Goal: Task Accomplishment & Management: Complete application form

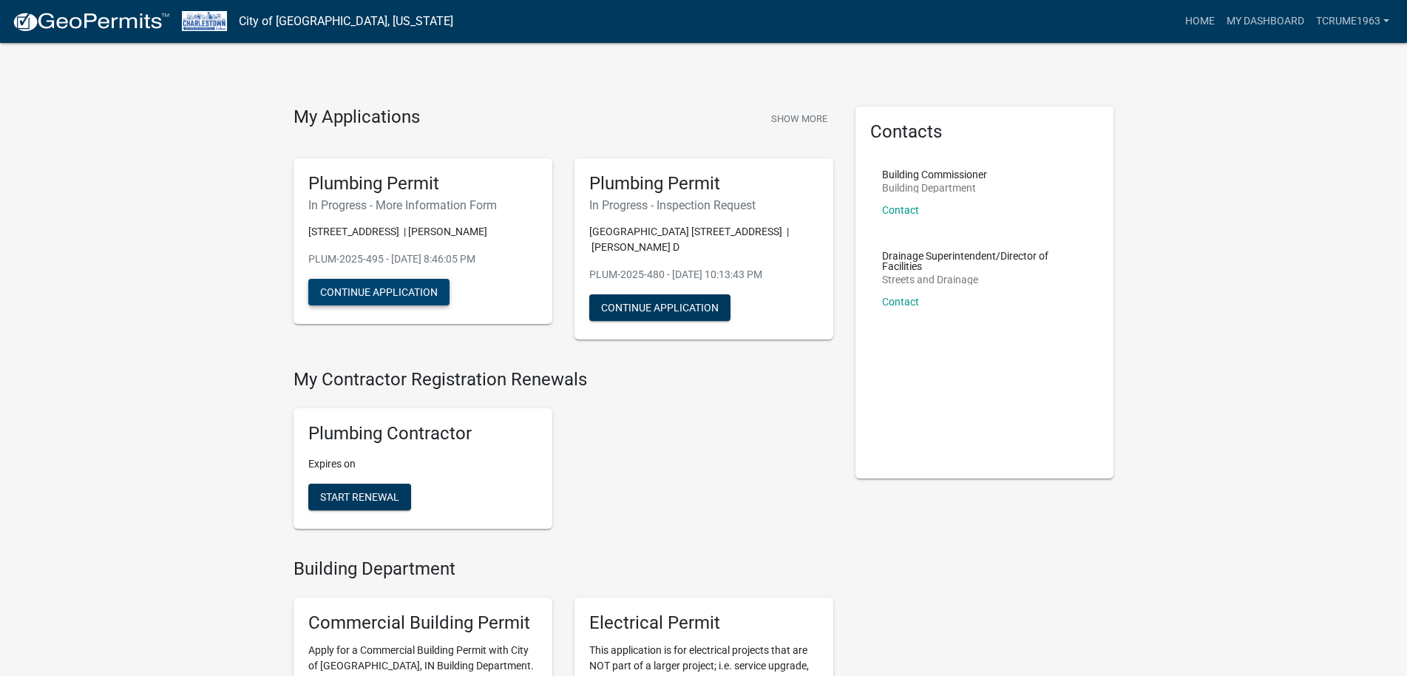
click at [376, 302] on button "Continue Application" at bounding box center [378, 292] width 141 height 27
click at [696, 302] on button "Continue Application" at bounding box center [659, 307] width 141 height 27
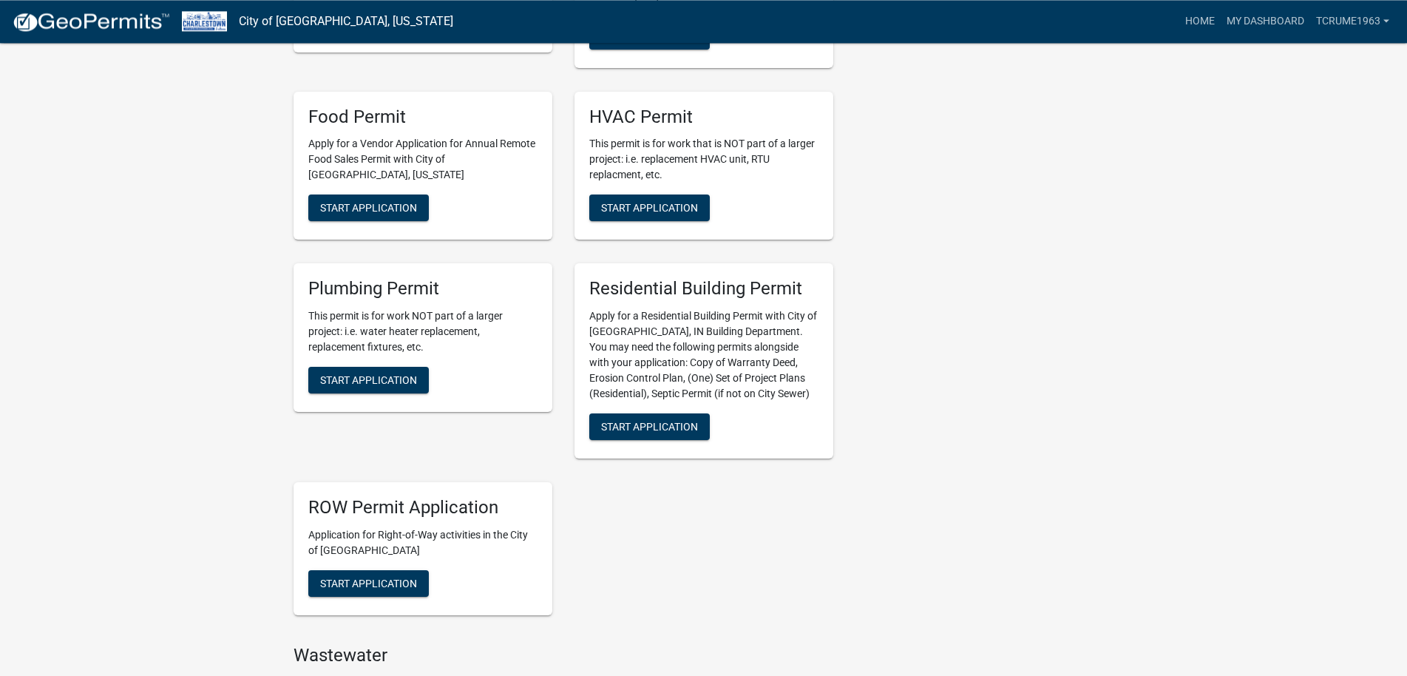
scroll to position [754, 0]
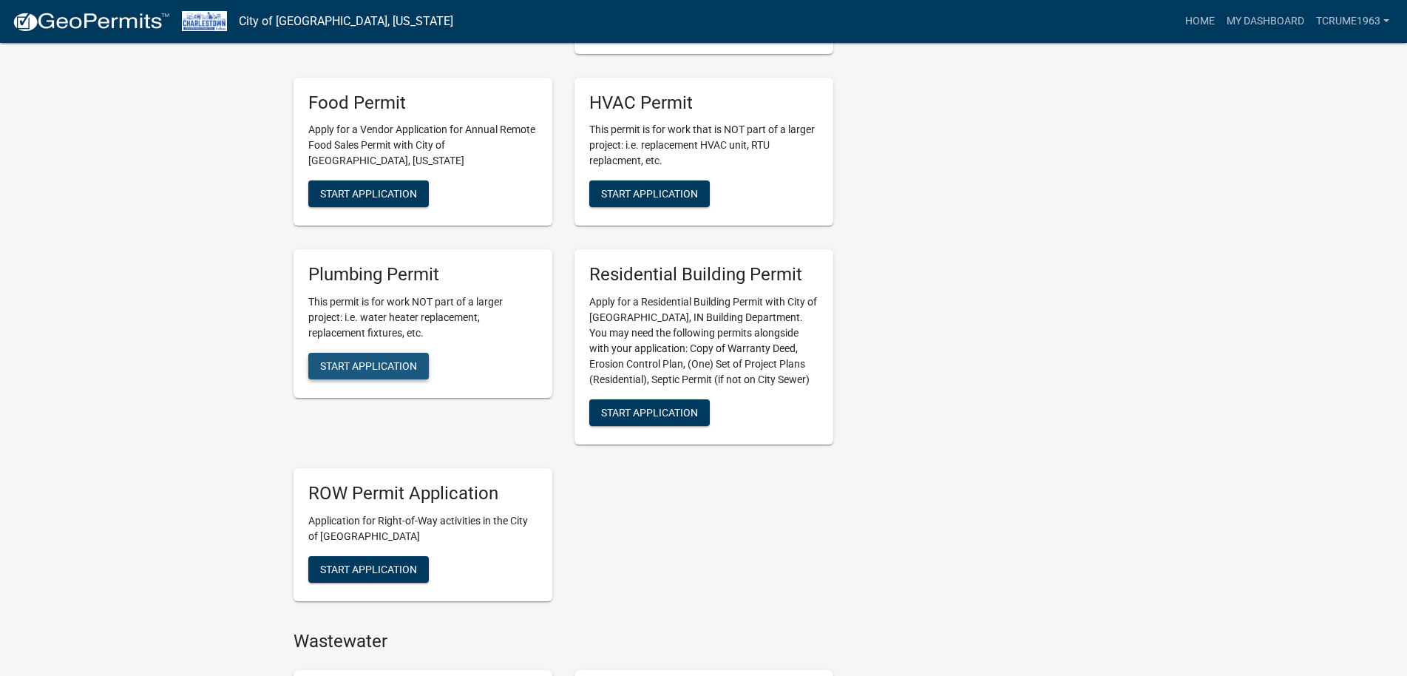
click at [373, 368] on span "Start Application" at bounding box center [368, 366] width 97 height 12
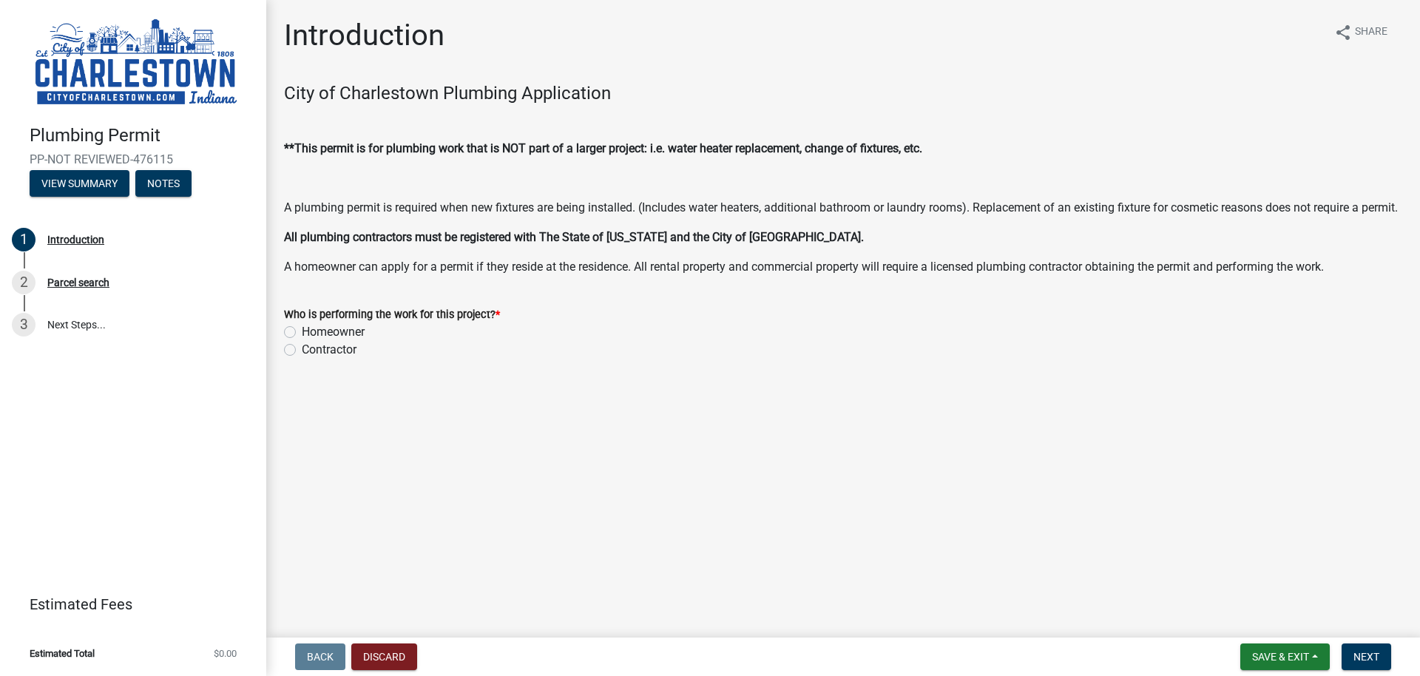
click at [302, 359] on label "Contractor" at bounding box center [329, 350] width 55 height 18
click at [302, 351] on input "Contractor" at bounding box center [307, 346] width 10 height 10
radio input "true"
click at [1364, 657] on span "Next" at bounding box center [1366, 657] width 26 height 12
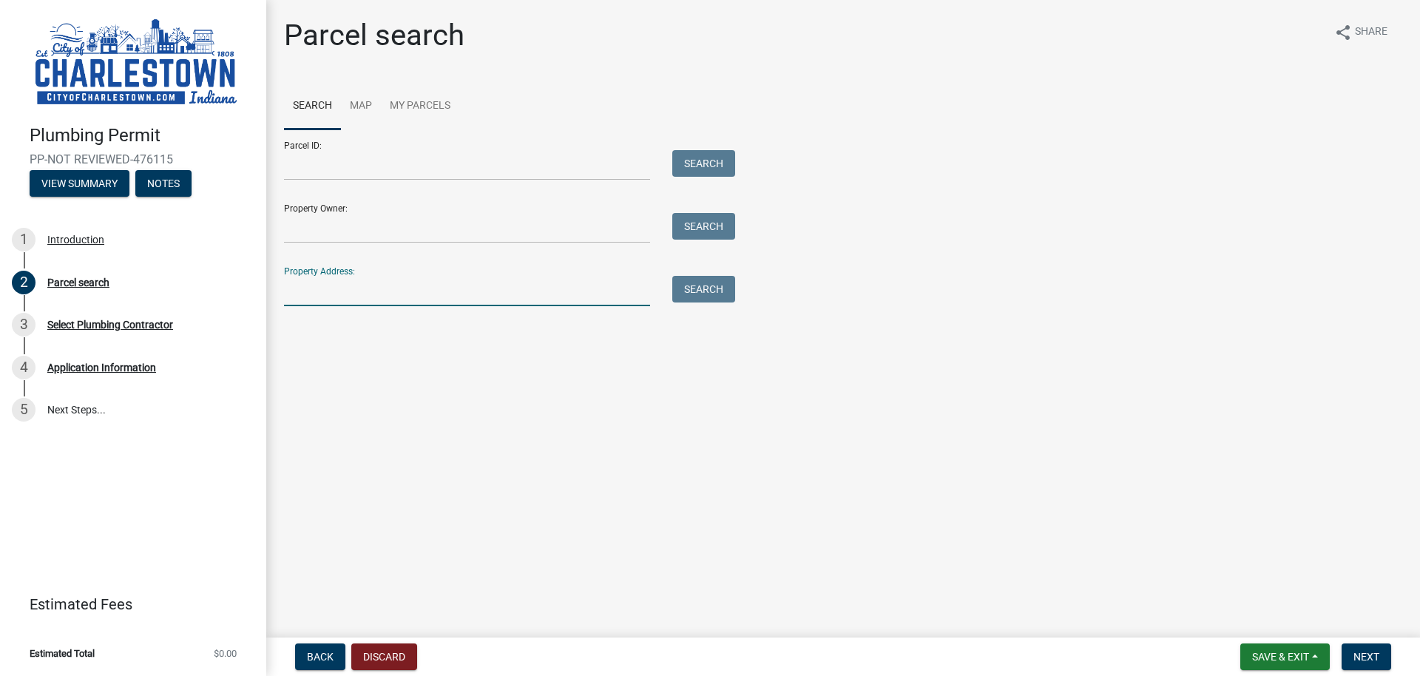
click at [354, 284] on input "Property Address:" at bounding box center [467, 291] width 366 height 30
paste input "[STREET_ADDRESS]"
drag, startPoint x: 368, startPoint y: 292, endPoint x: 567, endPoint y: 287, distance: 199.7
click at [567, 287] on input "[STREET_ADDRESS]" at bounding box center [467, 291] width 366 height 30
type input "8604 Eagle Trail"
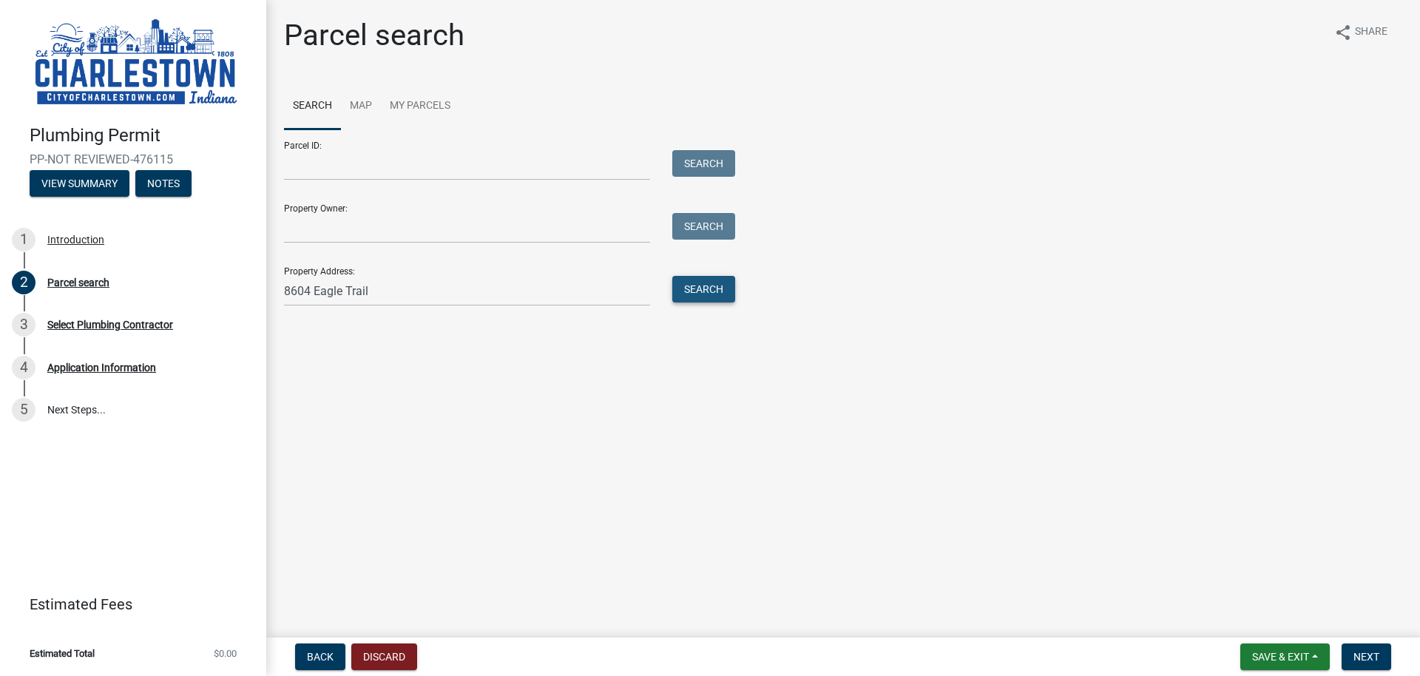
click at [702, 289] on button "Search" at bounding box center [703, 289] width 63 height 27
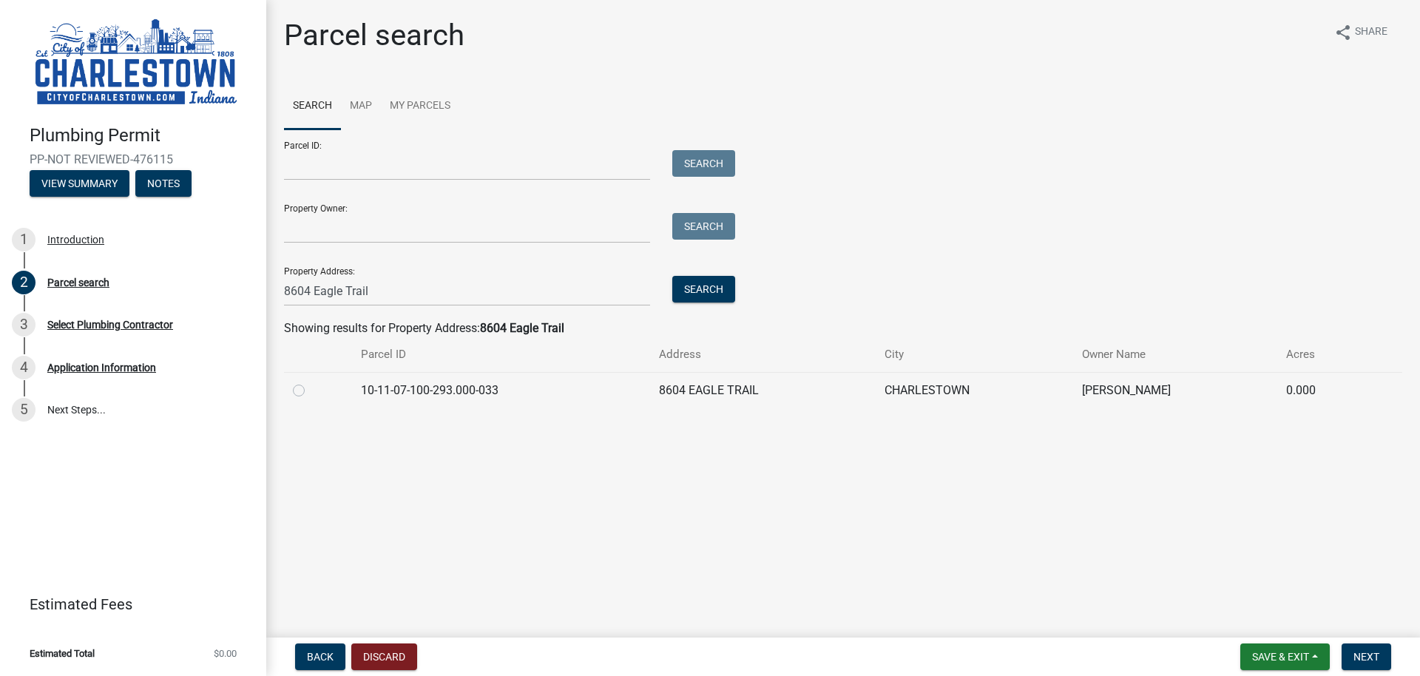
click at [311, 382] on label at bounding box center [311, 382] width 0 height 0
click at [311, 390] on input "radio" at bounding box center [316, 387] width 10 height 10
radio input "true"
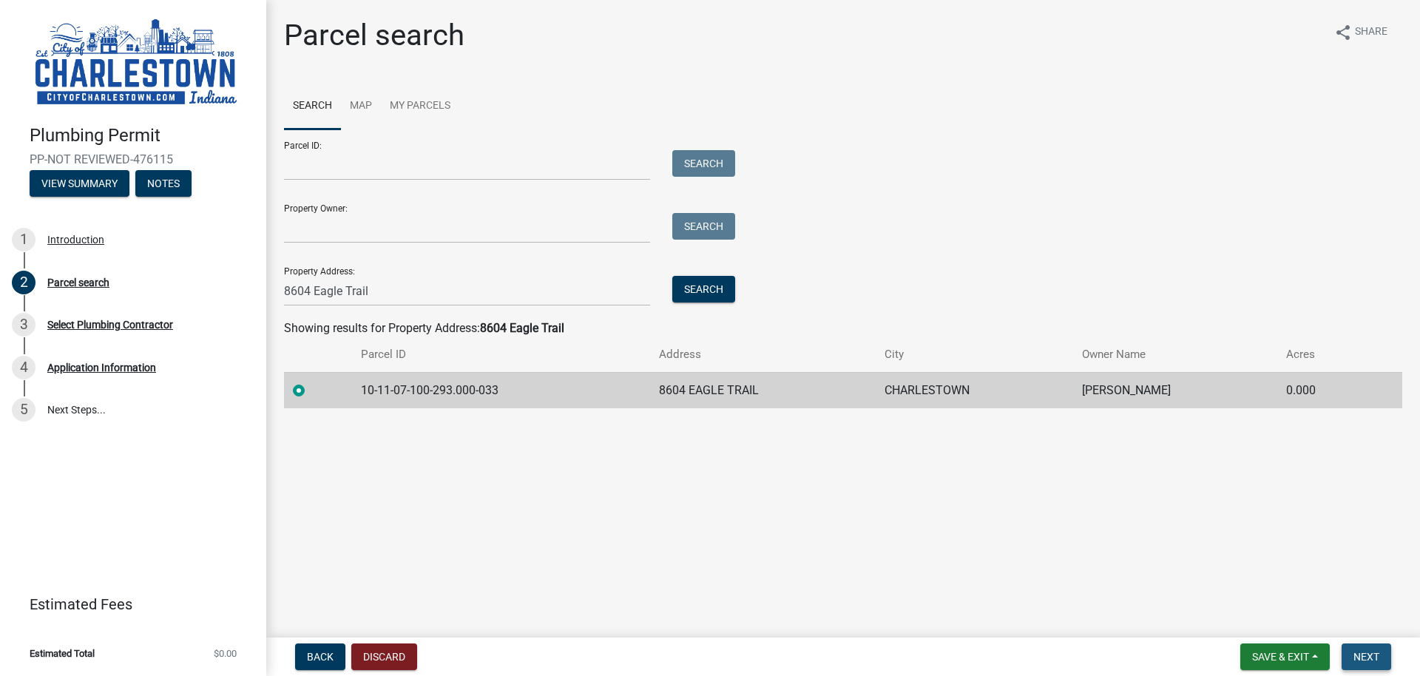
click at [1370, 653] on span "Next" at bounding box center [1366, 657] width 26 height 12
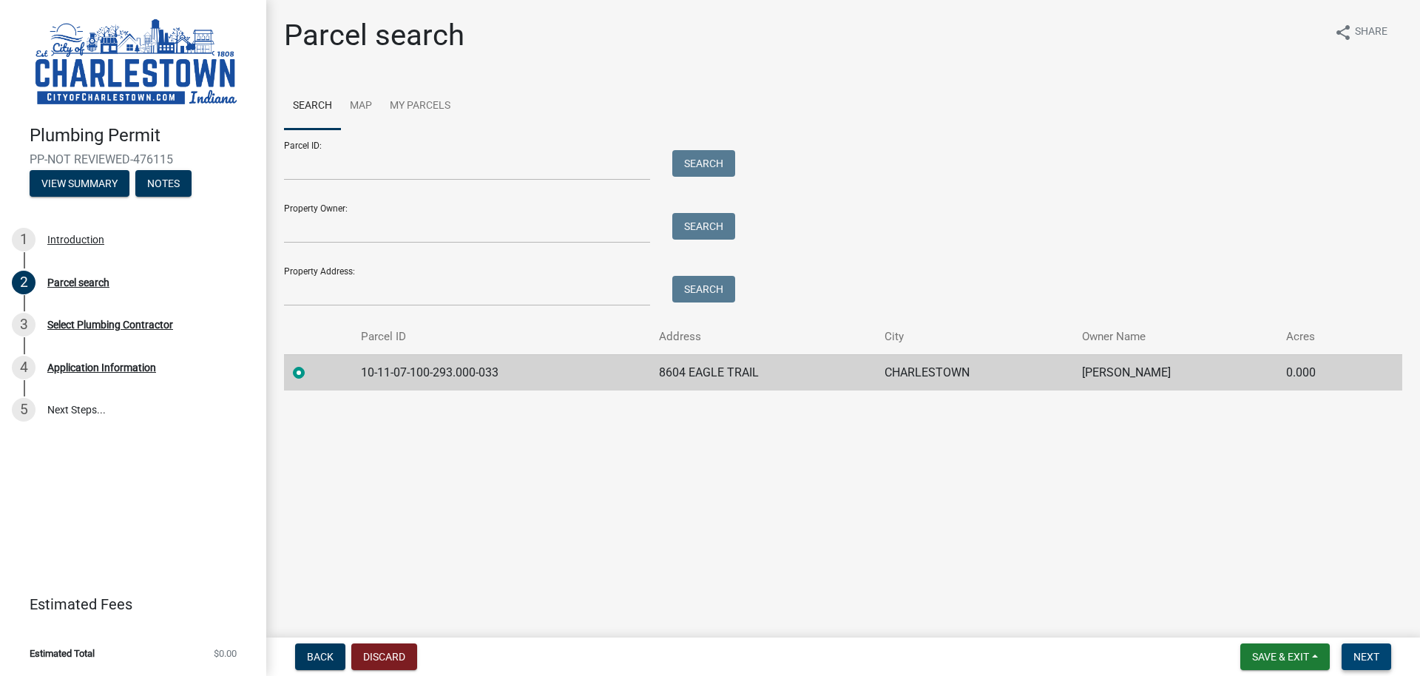
click at [1373, 655] on span "Next" at bounding box center [1366, 657] width 26 height 12
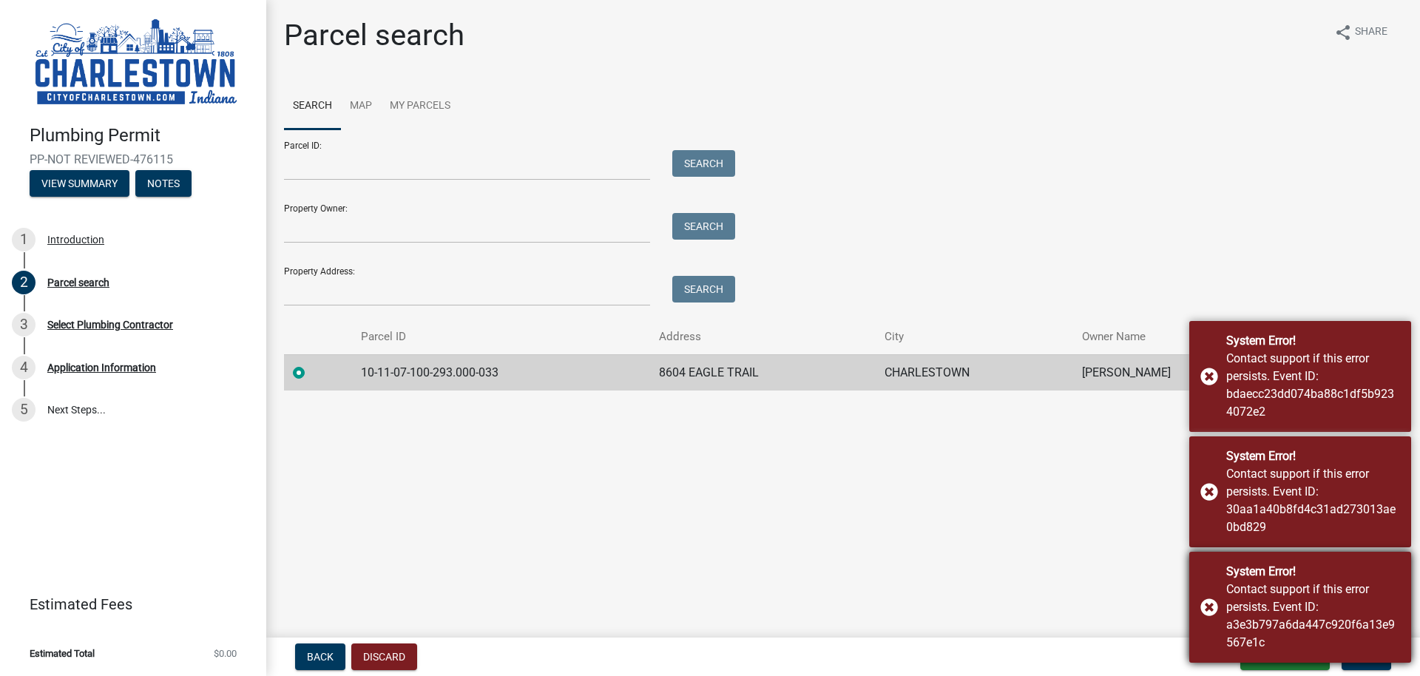
click at [1205, 605] on div "System Error! Contact support if this error persists. Event ID: a3e3b797a6da447…" at bounding box center [1300, 607] width 222 height 111
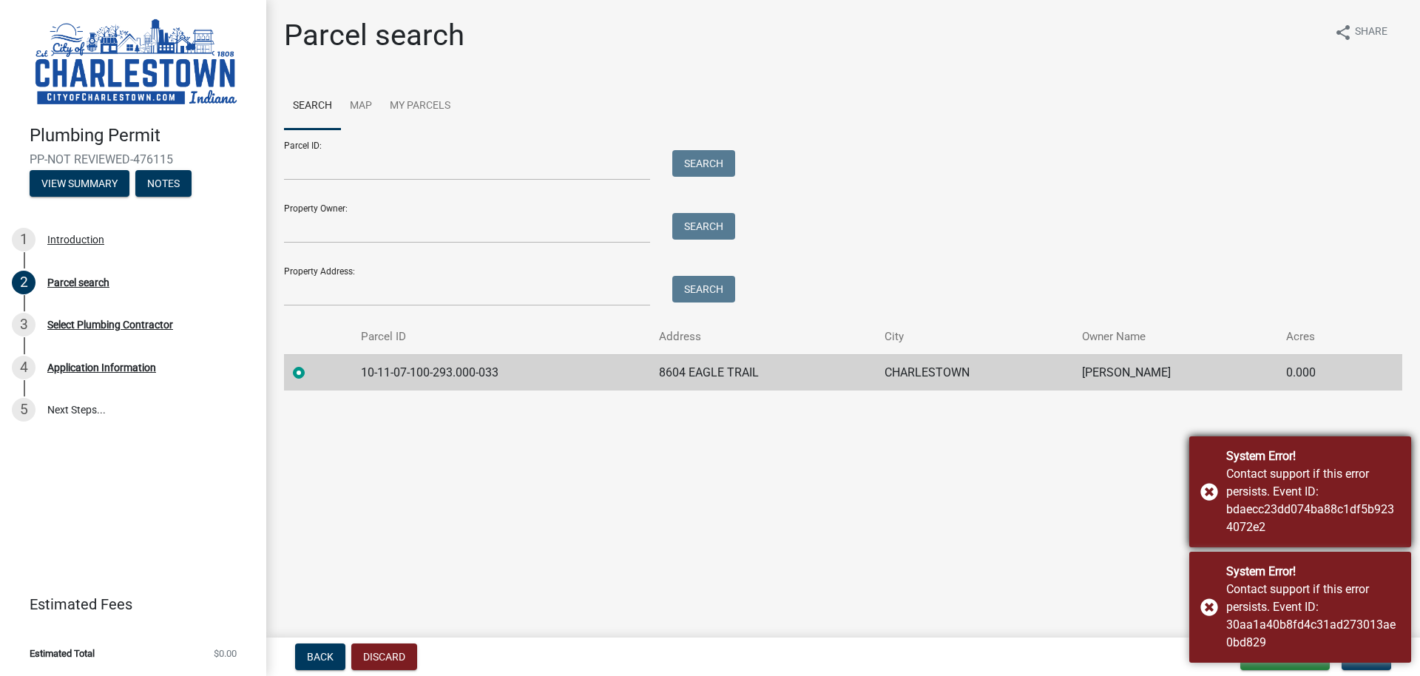
click at [1209, 490] on div "System Error! Contact support if this error persists. Event ID: bdaecc23dd074ba…" at bounding box center [1300, 491] width 222 height 111
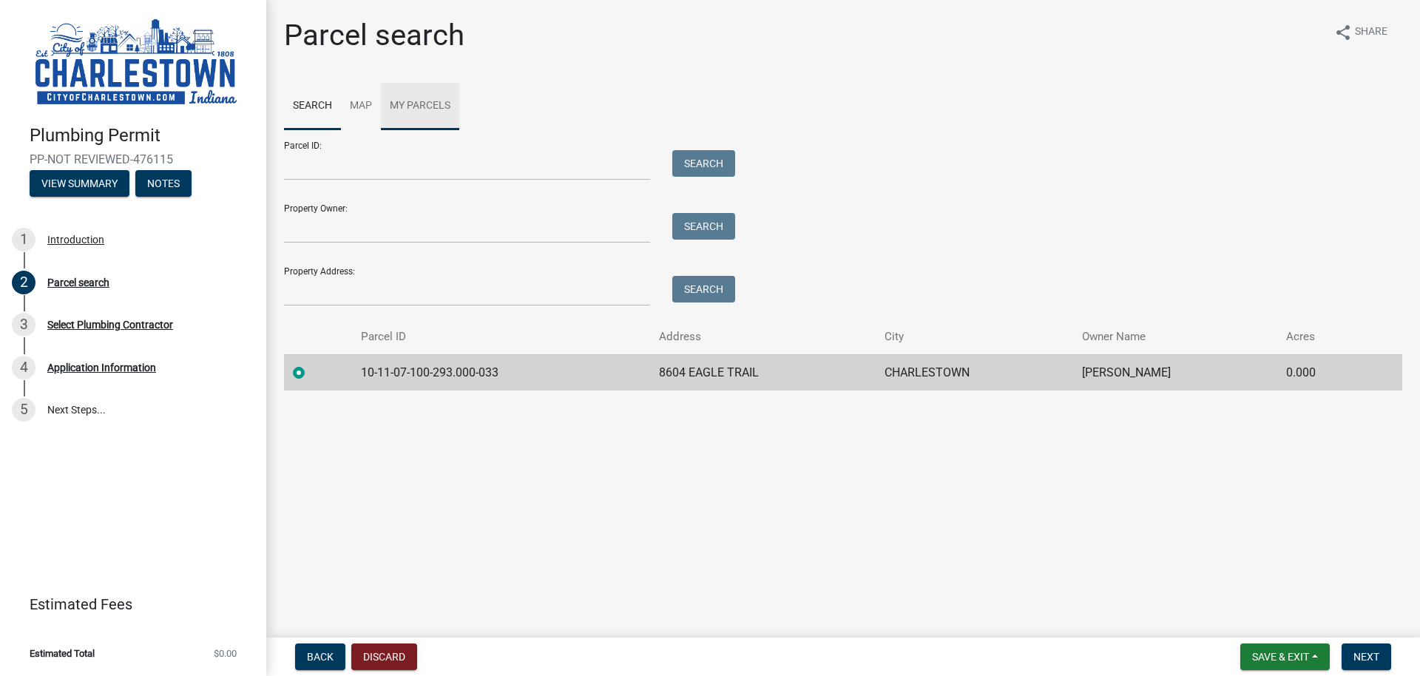
click at [405, 104] on link "My Parcels" at bounding box center [420, 106] width 78 height 47
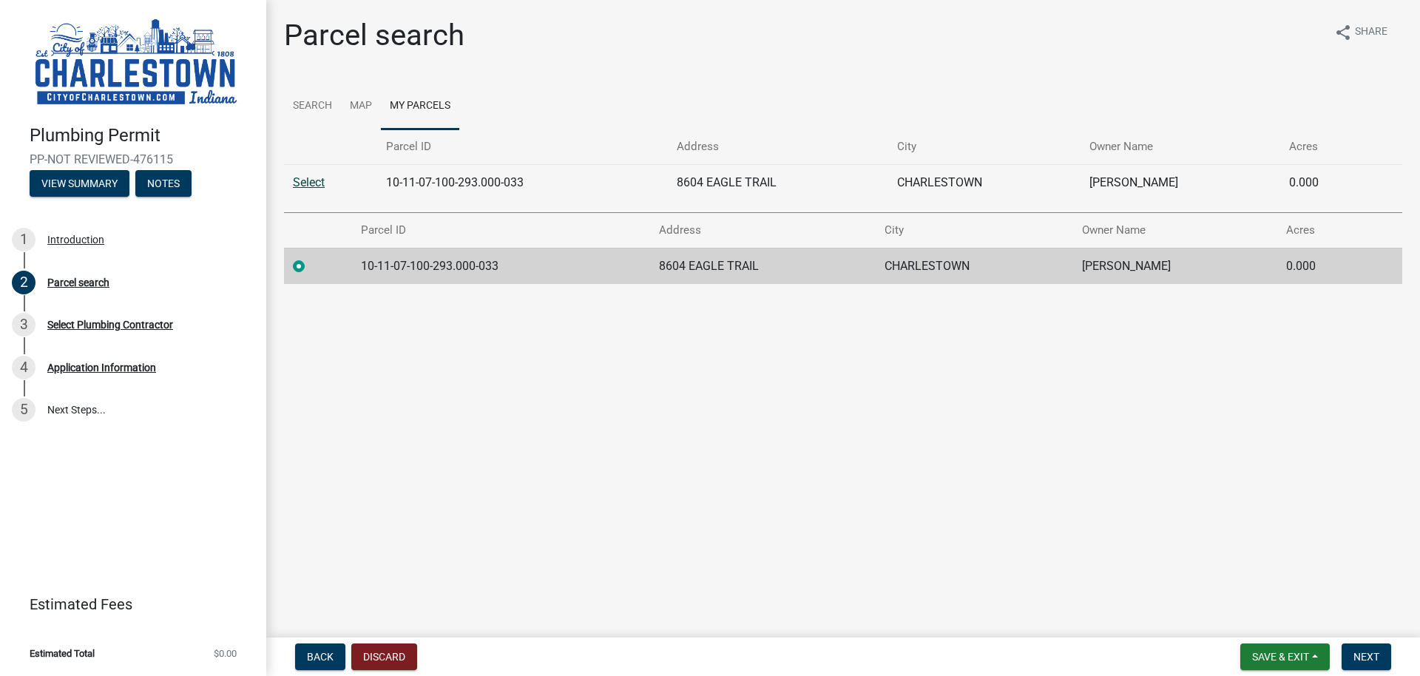
click at [312, 181] on link "Select" at bounding box center [309, 182] width 32 height 14
radio input "false"
